Goal: Navigation & Orientation: Go to known website

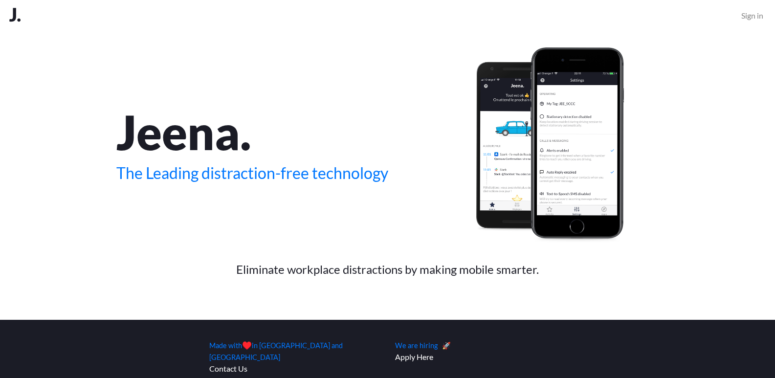
scroll to position [17, 0]
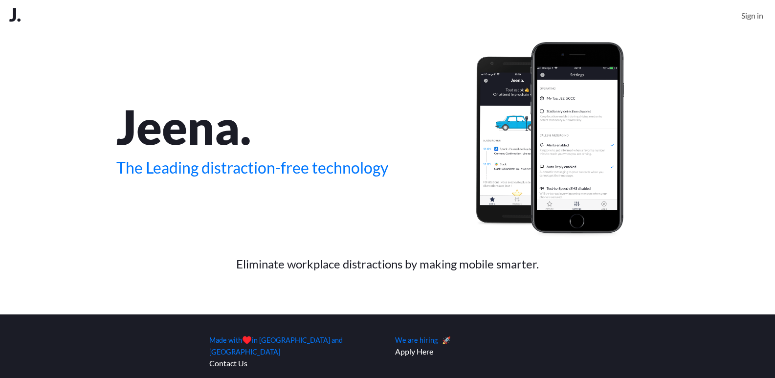
click at [753, 15] on link "Sign in" at bounding box center [752, 16] width 30 height 20
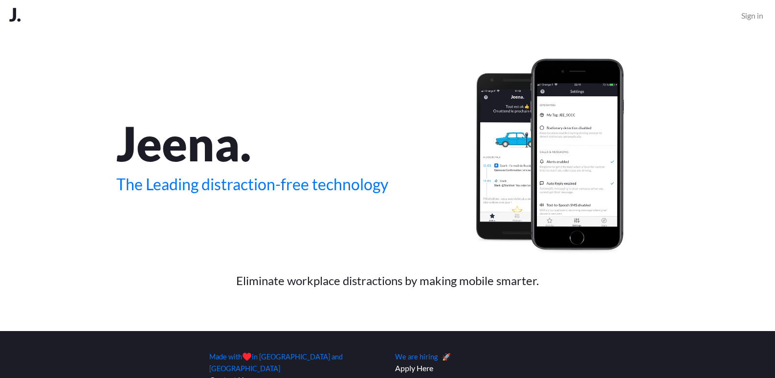
scroll to position [17, 0]
